Goal: Task Accomplishment & Management: Use online tool/utility

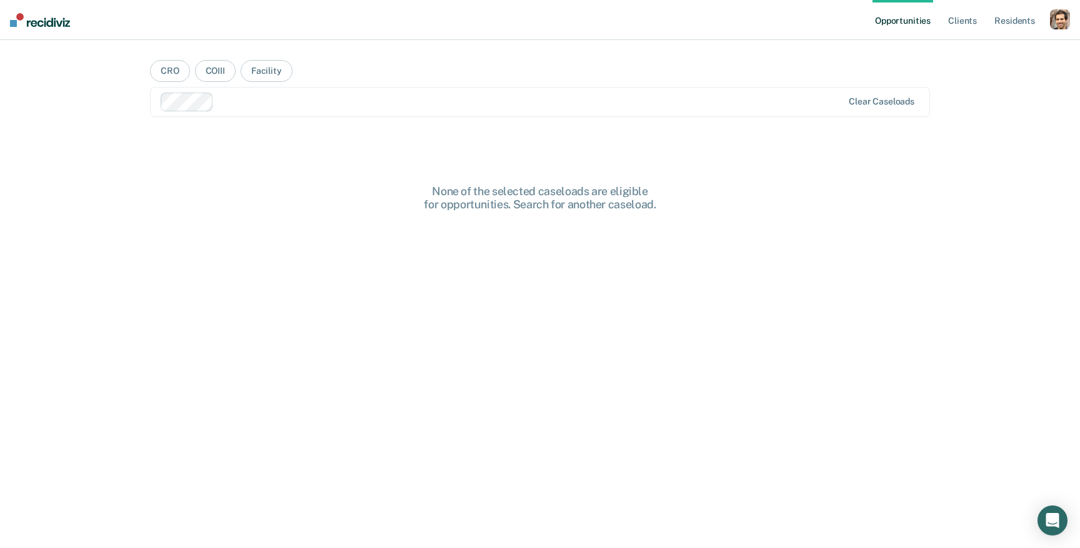
click at [1063, 19] on div "button" at bounding box center [1060, 19] width 20 height 20
click at [1012, 52] on link "Profile" at bounding box center [1010, 51] width 101 height 11
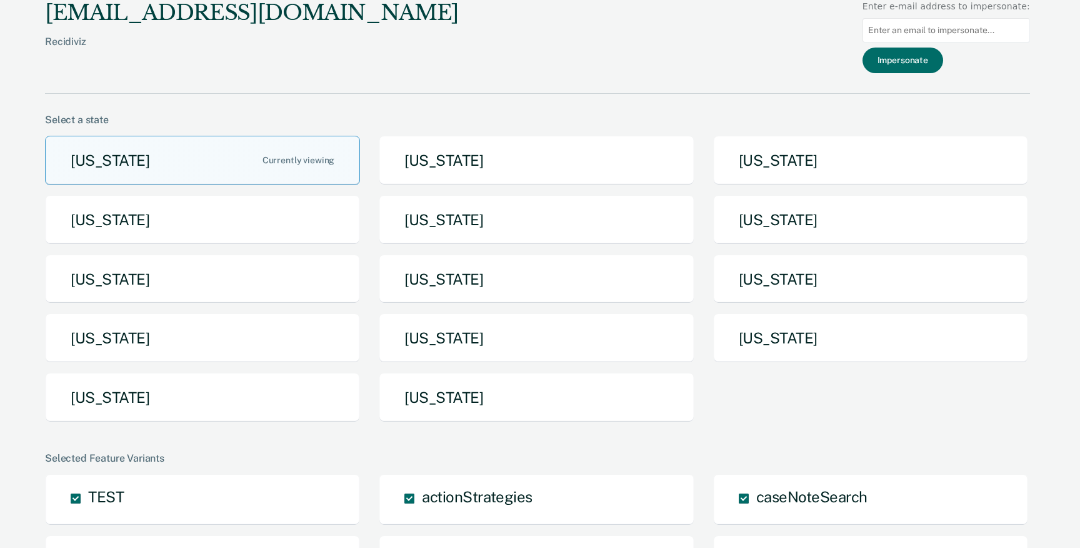
click at [985, 35] on input at bounding box center [947, 30] width 168 height 24
type input "[EMAIL_ADDRESS][DOMAIN_NAME]"
click at [936, 68] on button "Impersonate" at bounding box center [903, 61] width 81 height 26
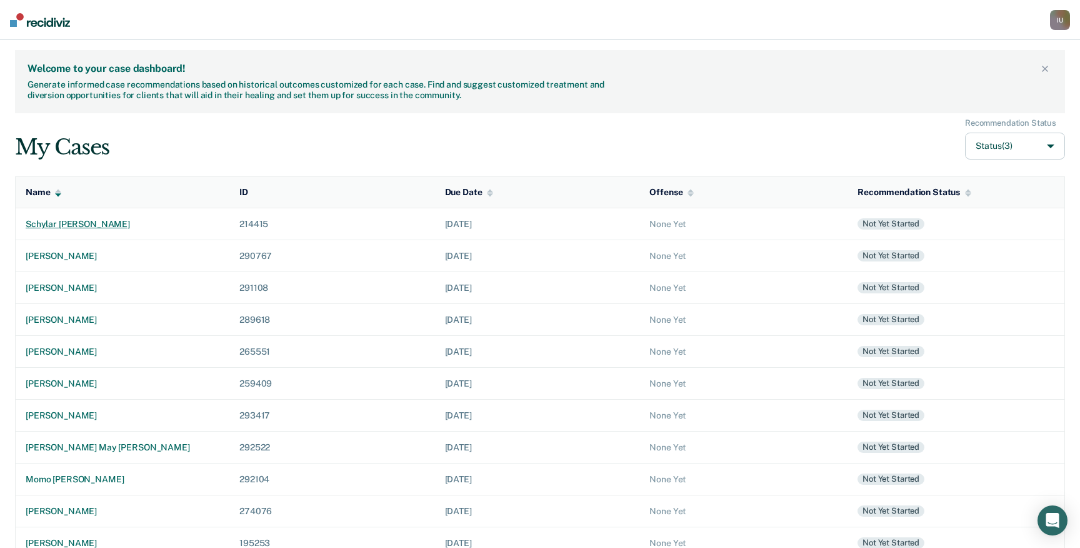
click at [100, 221] on div "schylar [PERSON_NAME]" at bounding box center [123, 224] width 194 height 11
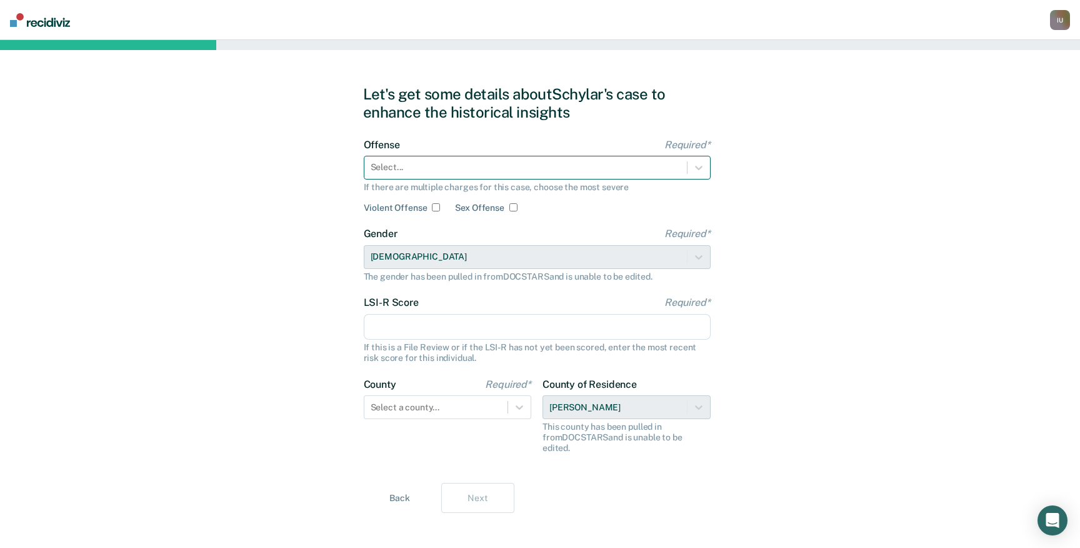
click at [407, 157] on div "Select..." at bounding box center [537, 168] width 347 height 24
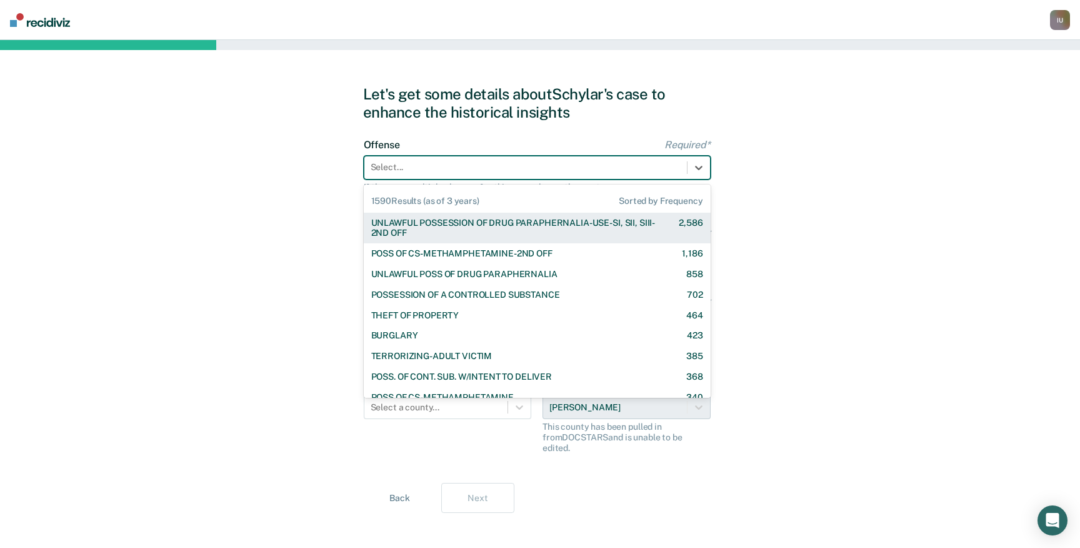
click at [416, 230] on div "UNLAWFUL POSSESSION OF DRUG PARAPHERNALIA-USE-SI, SII, SIII-2ND OFF" at bounding box center [514, 228] width 286 height 21
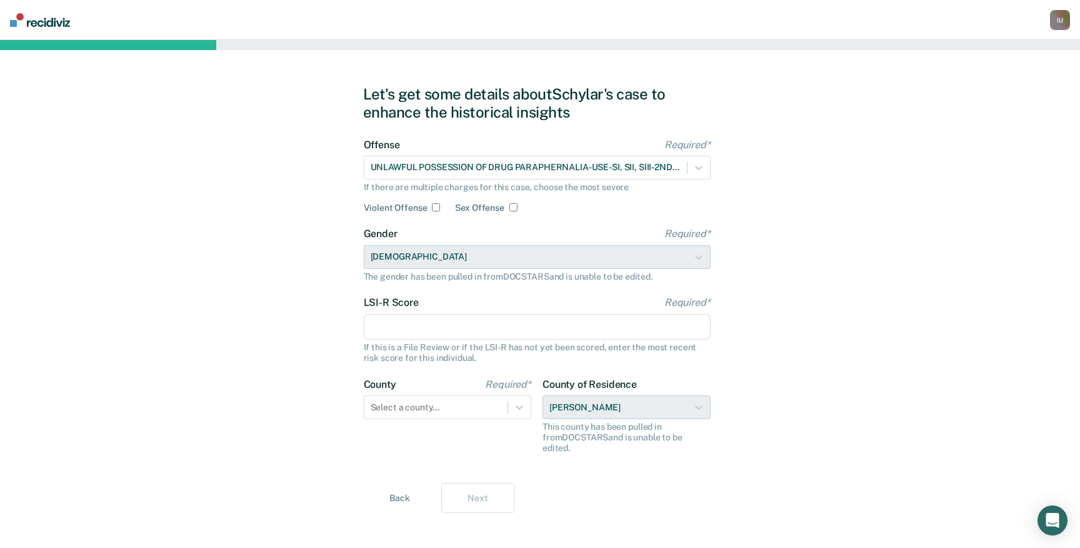
click at [436, 320] on input "LSI-R Score Required*" at bounding box center [537, 327] width 347 height 26
type input "15"
click at [448, 413] on div "Select a county..." at bounding box center [437, 407] width 144 height 18
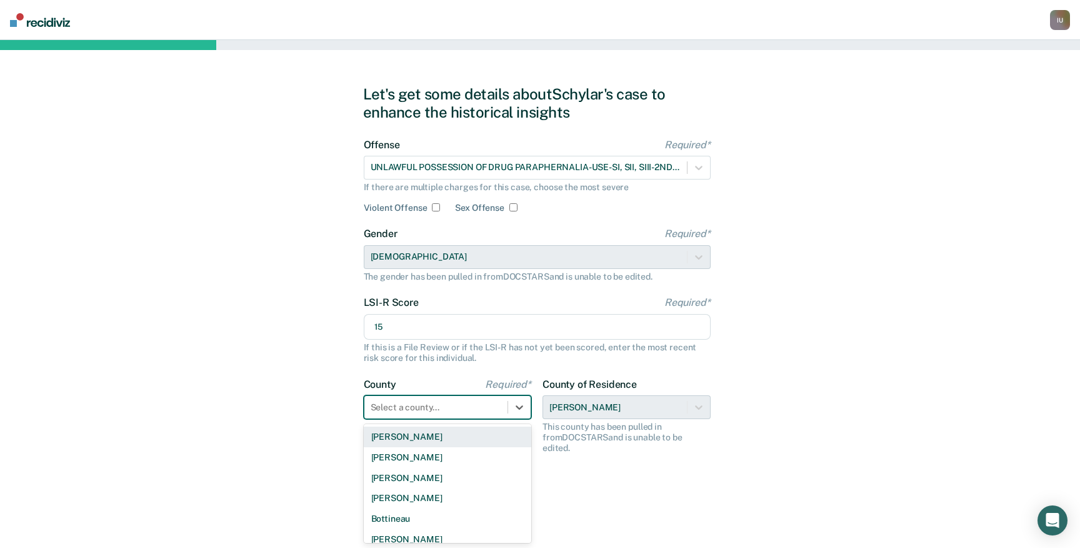
click at [445, 435] on div "[PERSON_NAME]" at bounding box center [448, 436] width 168 height 21
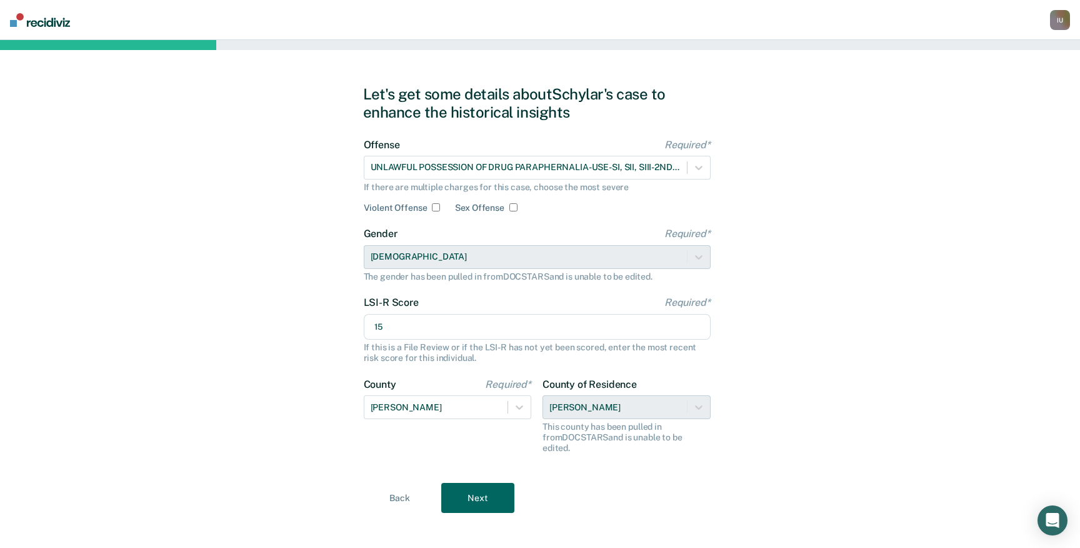
click at [487, 485] on button "Next" at bounding box center [477, 498] width 73 height 30
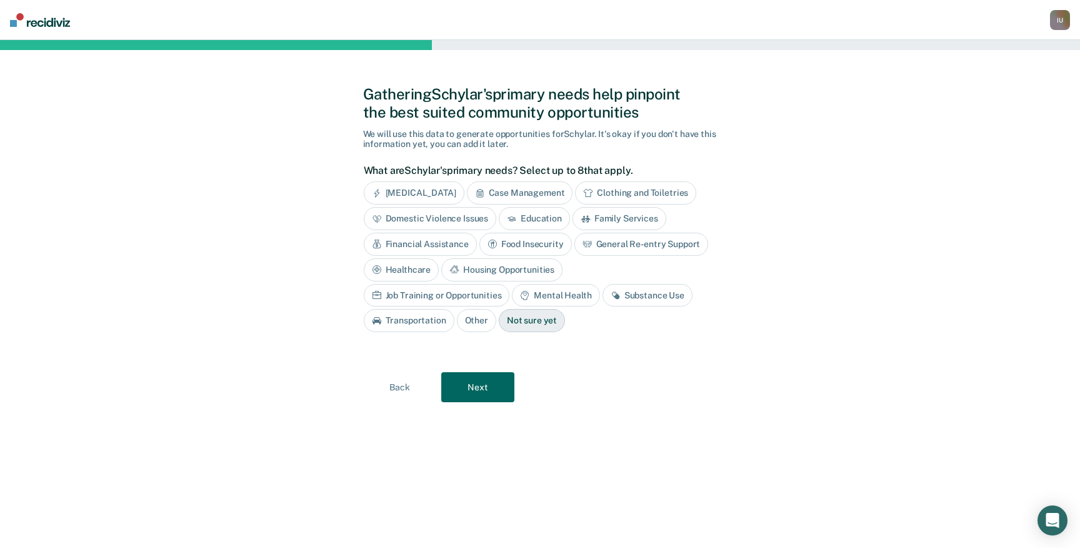
click at [483, 376] on button "Next" at bounding box center [477, 387] width 73 height 30
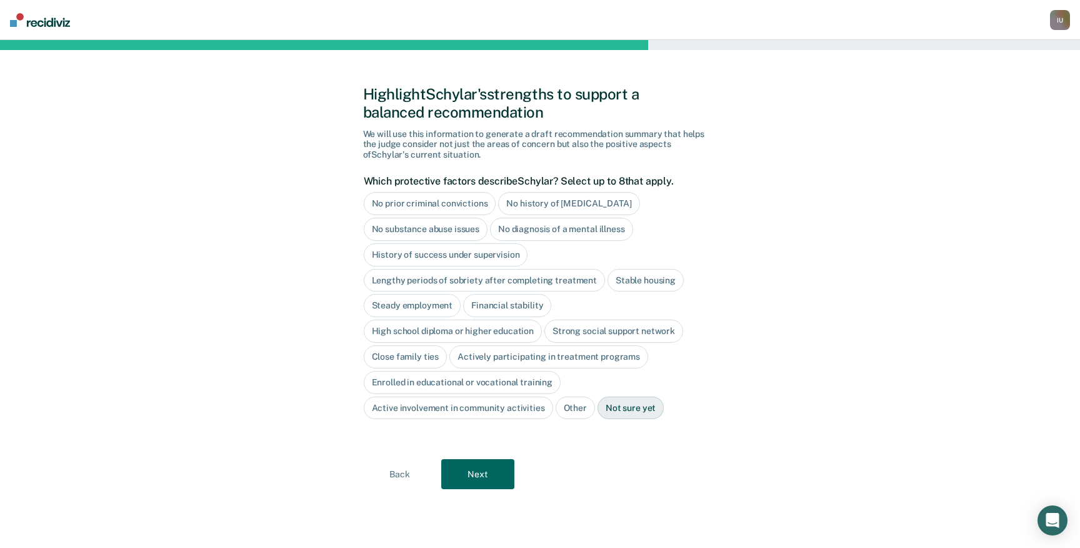
click at [477, 491] on div "Highlight Schylar's strengths to support a balanced recommendation We will use …" at bounding box center [540, 294] width 355 height 478
click at [481, 478] on button "Next" at bounding box center [477, 474] width 73 height 30
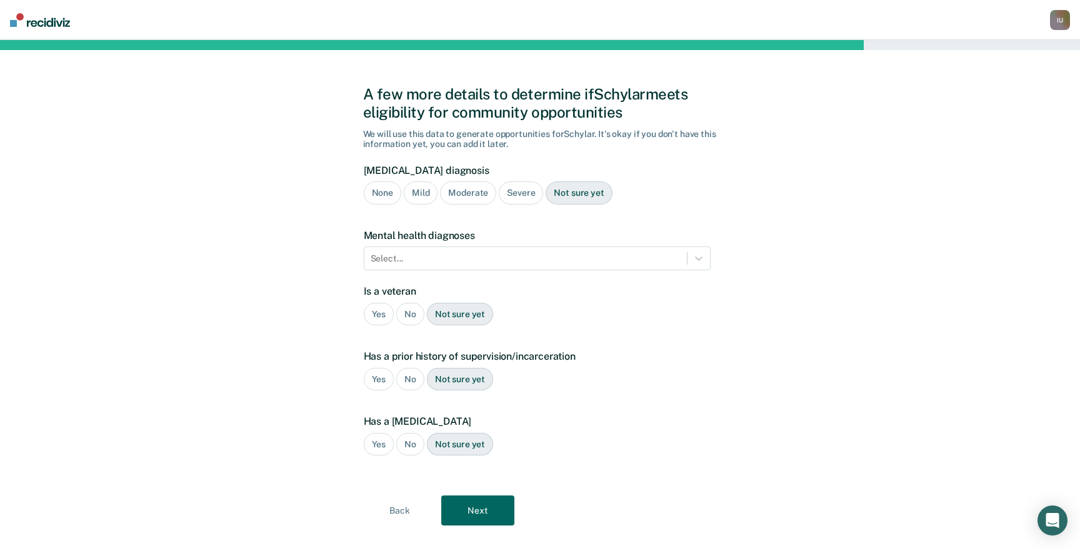
scroll to position [23, 0]
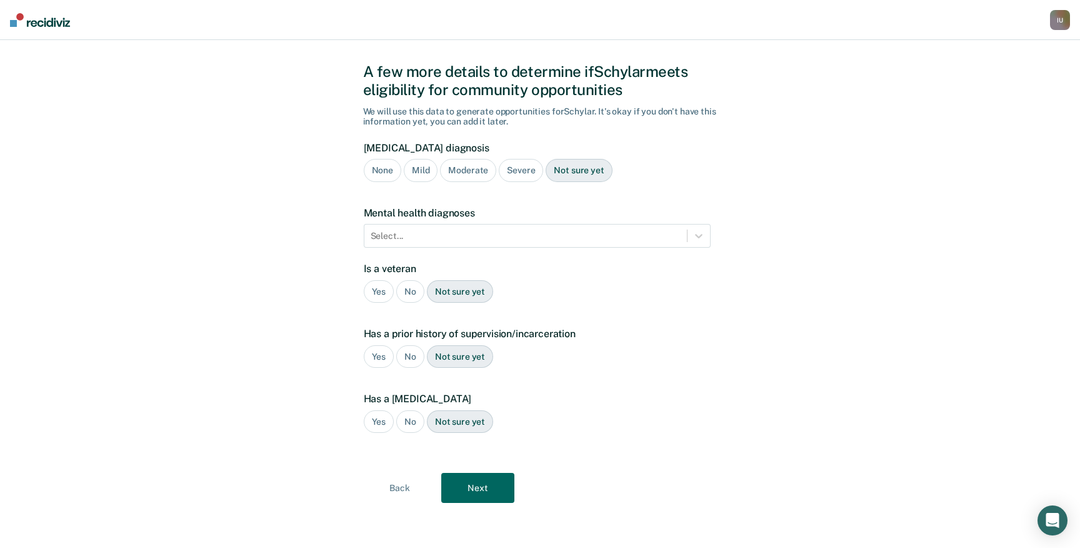
click at [481, 479] on button "Next" at bounding box center [477, 488] width 73 height 30
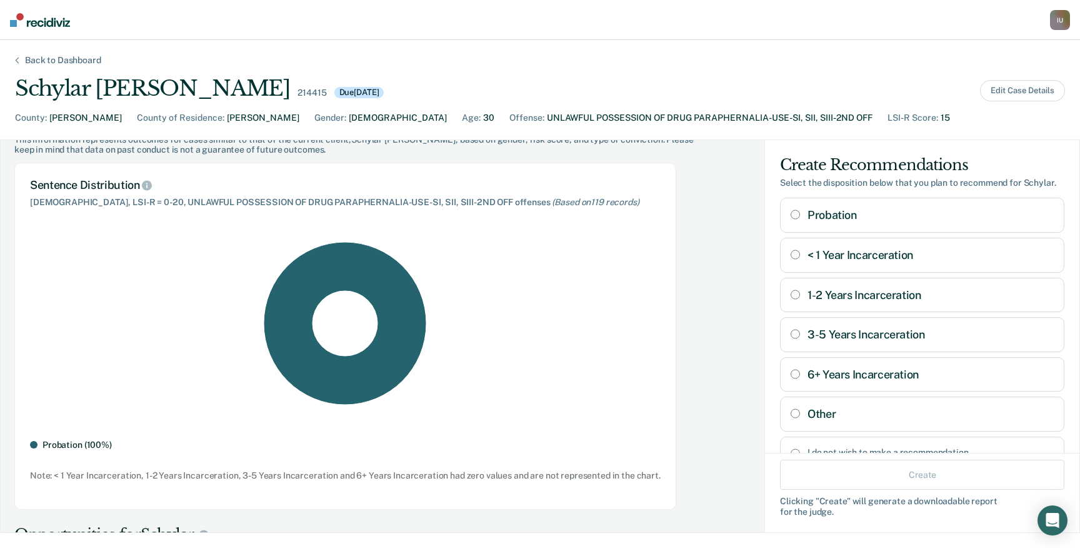
scroll to position [40, 0]
